Goal: Navigation & Orientation: Find specific page/section

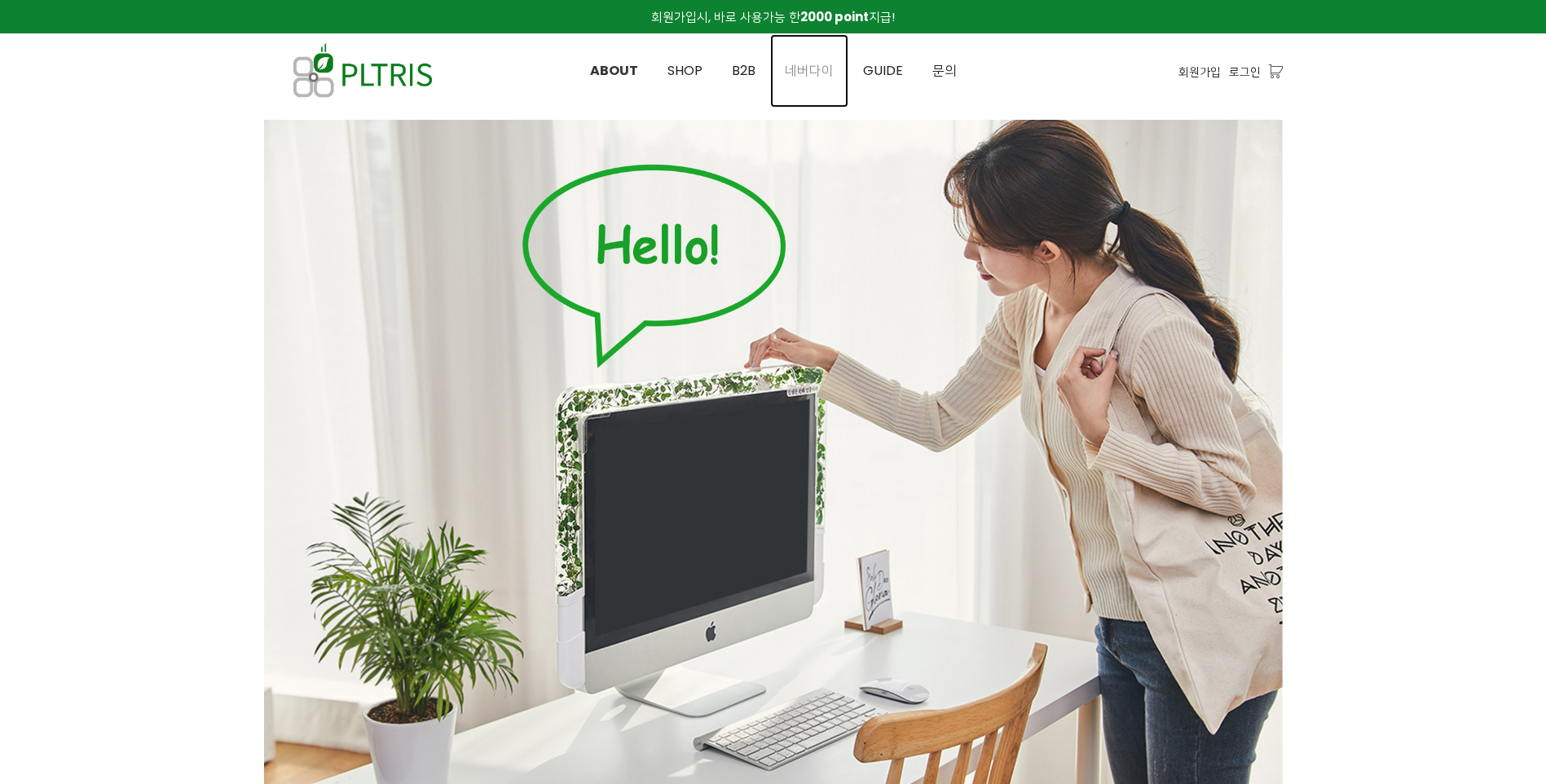
click at [822, 66] on span "네버다이" at bounding box center [809, 71] width 49 height 19
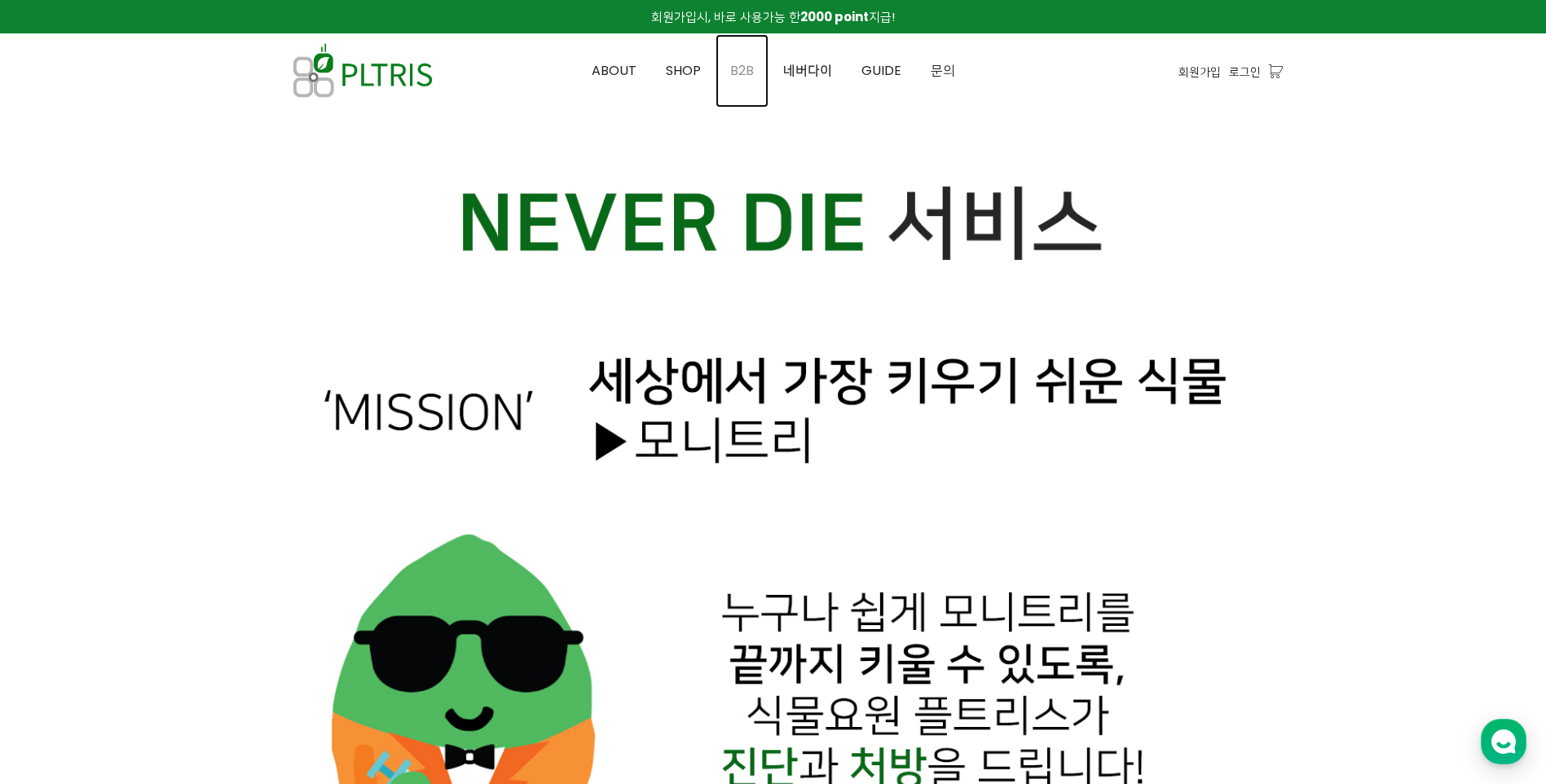
click at [742, 74] on span "B2B" at bounding box center [742, 71] width 24 height 19
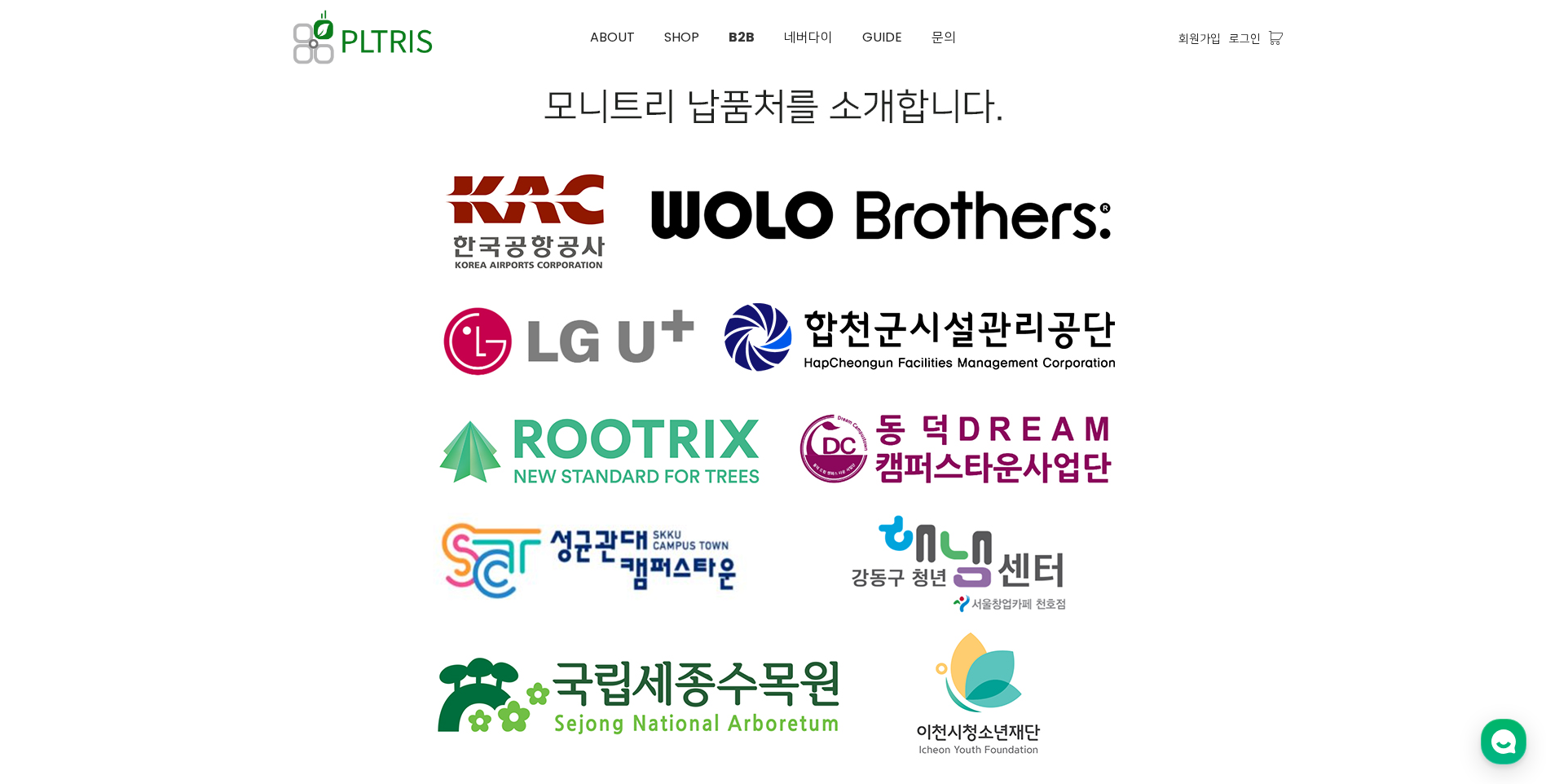
scroll to position [10950, 0]
